Goal: Task Accomplishment & Management: Complete application form

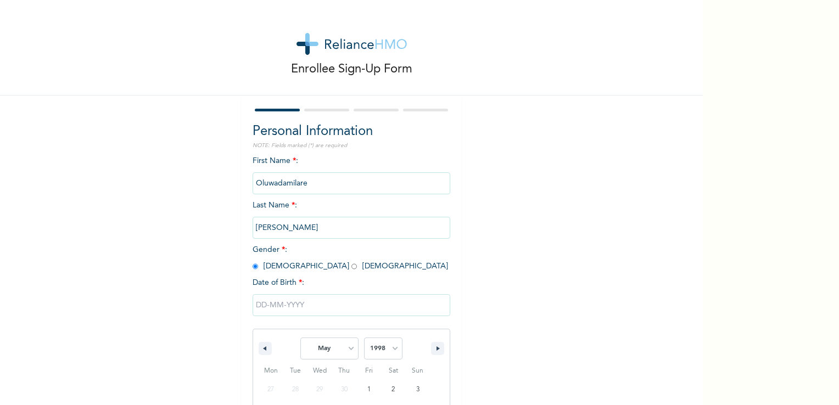
select select "4"
select select "1998"
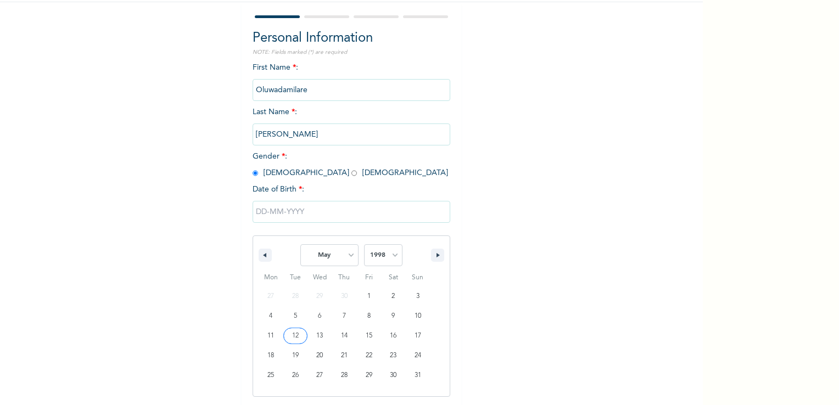
type input "[DATE]"
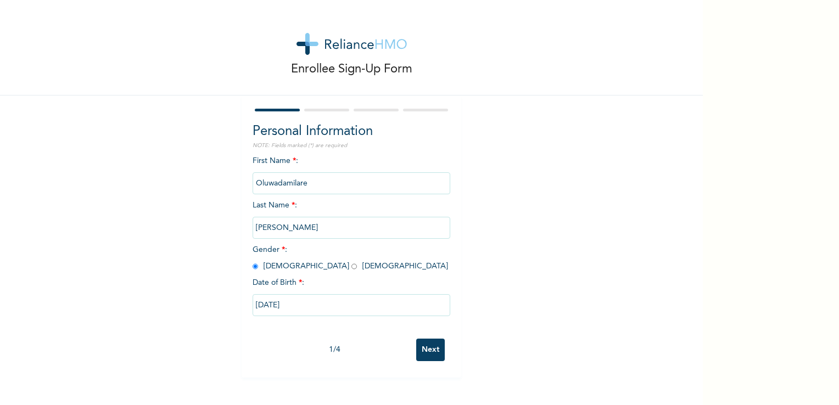
scroll to position [0, 0]
click at [426, 352] on input "Next" at bounding box center [430, 350] width 29 height 23
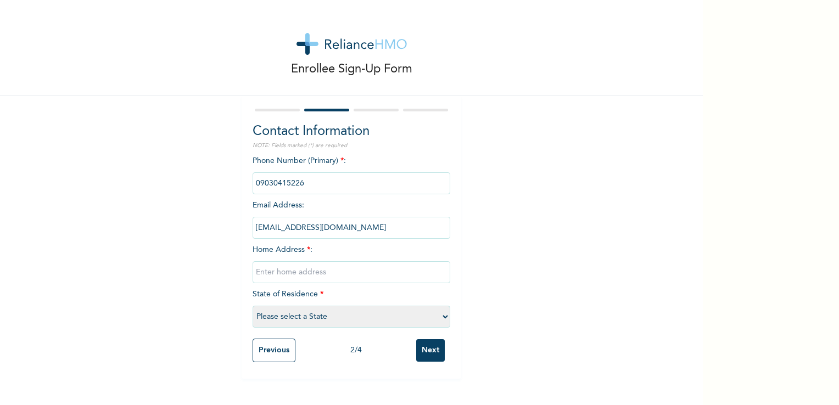
click at [342, 273] on input "text" at bounding box center [352, 272] width 198 height 22
type input "[STREET_ADDRESS]."
click at [376, 315] on select "Please select a State [PERSON_NAME] (FCT) [PERSON_NAME] Ibom [GEOGRAPHIC_DATA] …" at bounding box center [352, 317] width 198 height 22
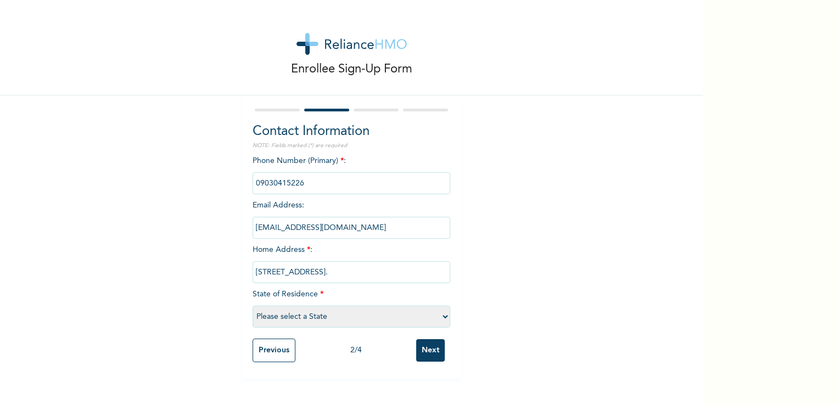
select select "25"
click at [253, 306] on select "Please select a State [PERSON_NAME] (FCT) [PERSON_NAME] Ibom [GEOGRAPHIC_DATA] …" at bounding box center [352, 317] width 198 height 22
click at [428, 345] on input "Next" at bounding box center [430, 350] width 29 height 23
